Goal: Find specific page/section: Find specific page/section

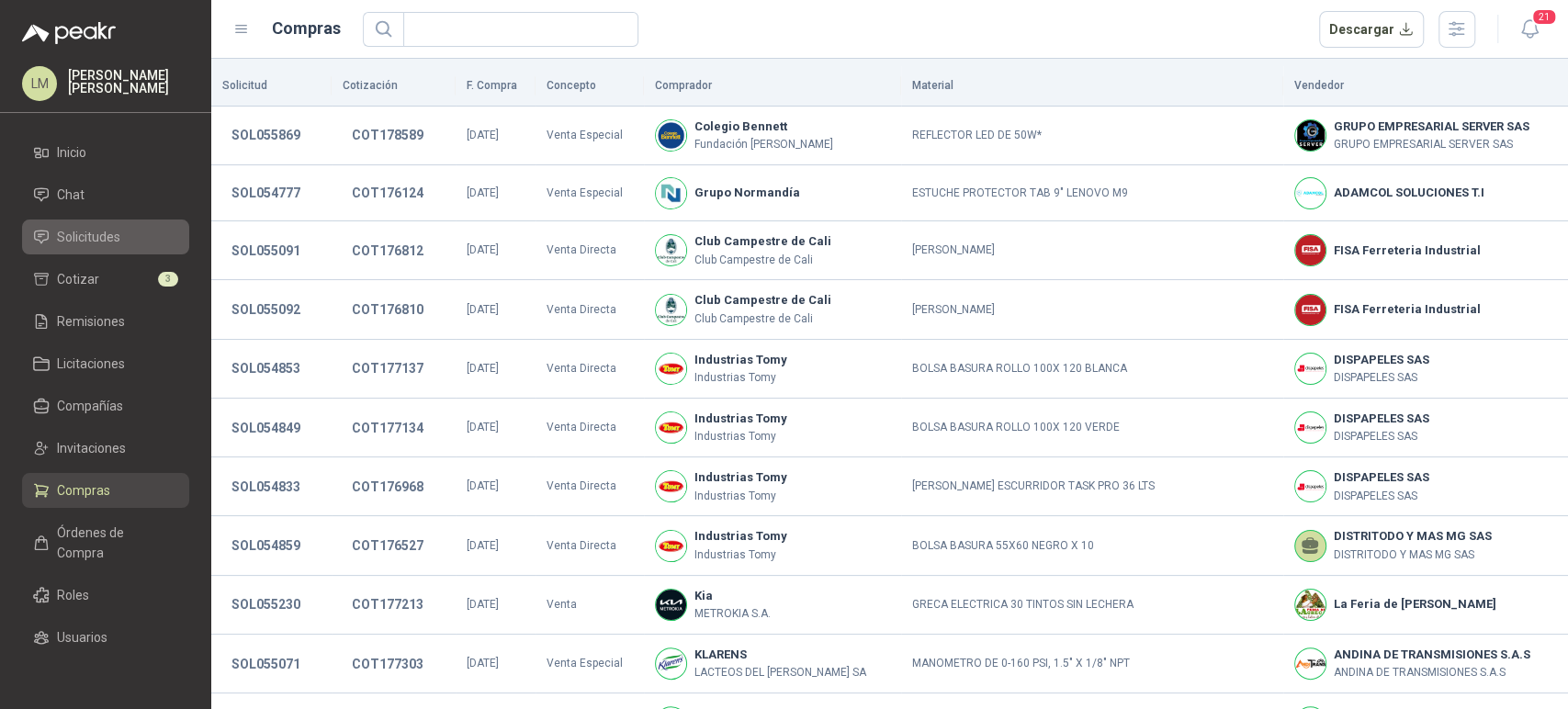
click at [112, 241] on span "Solicitudes" at bounding box center [88, 237] width 63 height 21
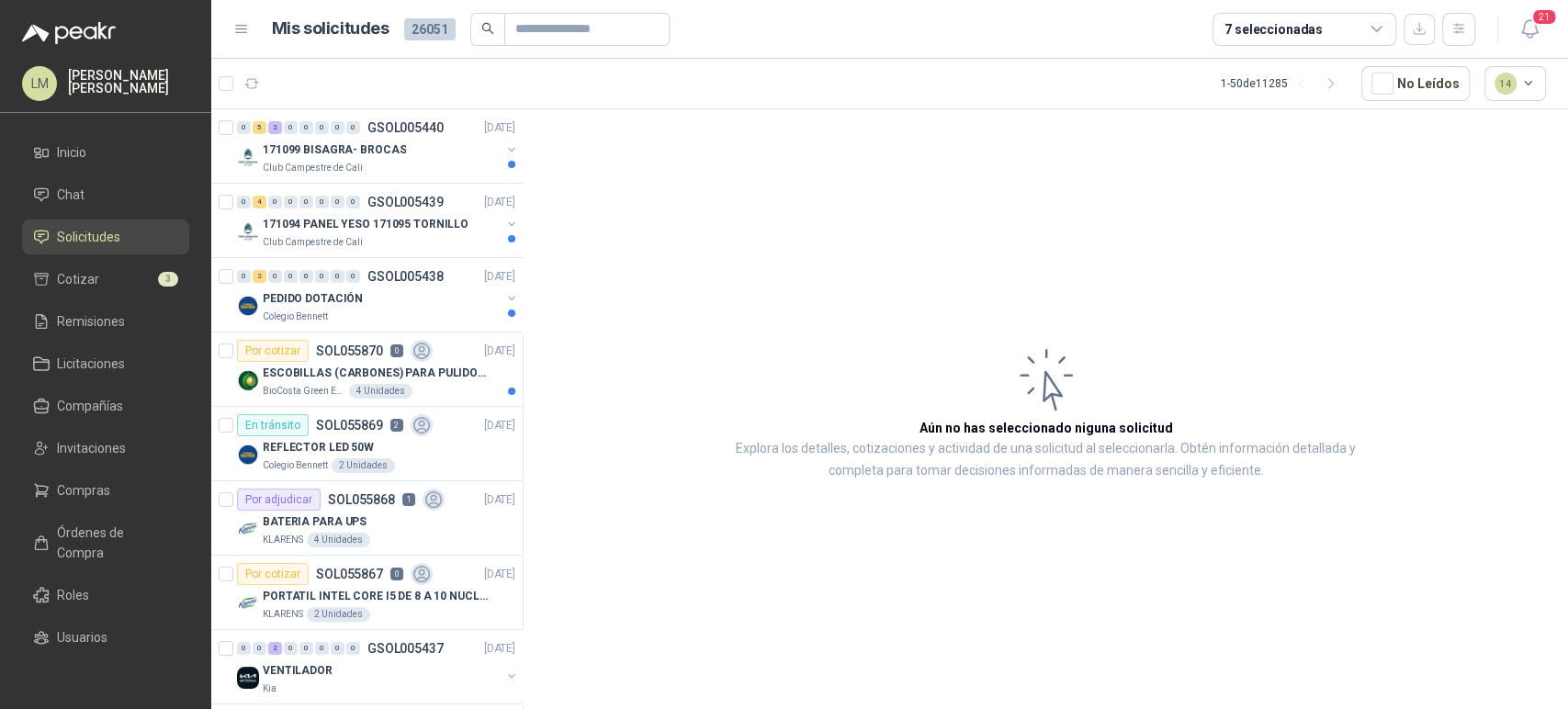
click at [112, 241] on span "Solicitudes" at bounding box center [88, 237] width 63 height 21
click at [504, 301] on button "button" at bounding box center [511, 298] width 15 height 15
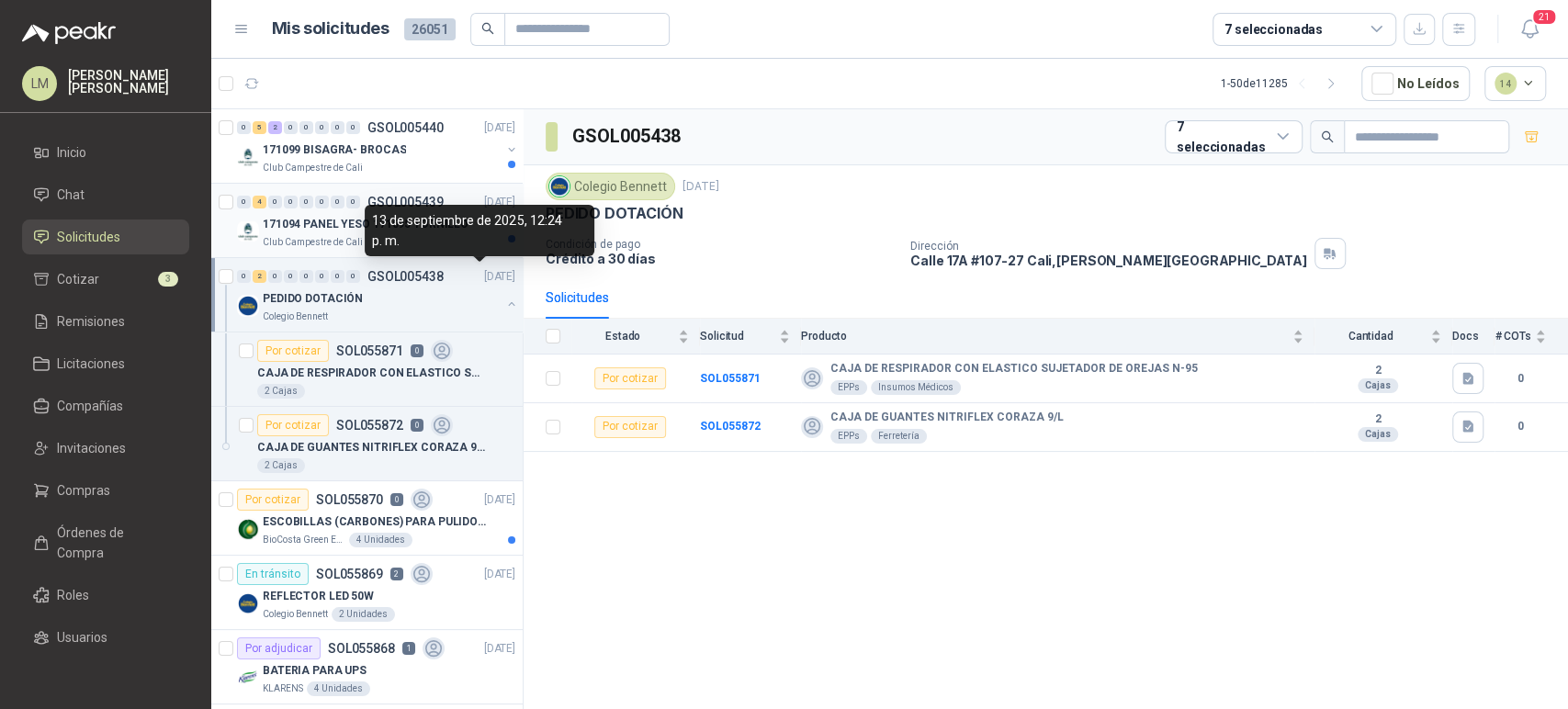
click at [328, 224] on p "171094 PANEL YESO 171095 TORNILLO" at bounding box center [365, 225] width 205 height 18
